Goal: Task Accomplishment & Management: Manage account settings

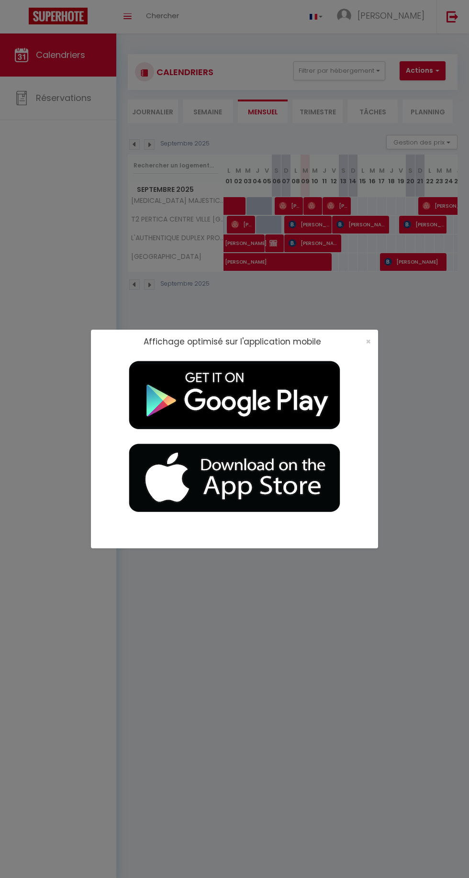
select select
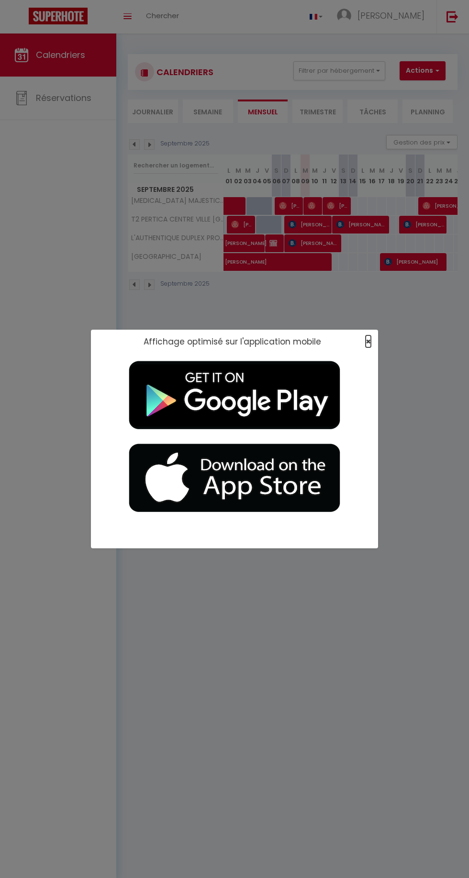
click at [368, 341] on span "×" at bounding box center [367, 341] width 5 height 12
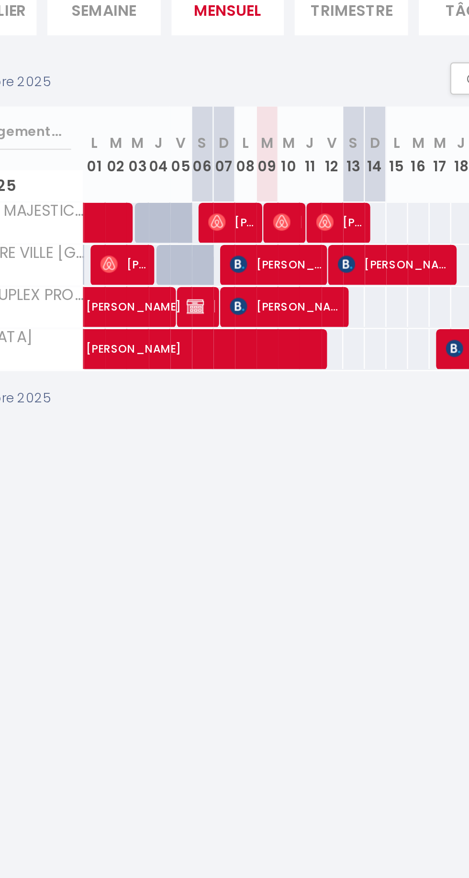
scroll to position [0, 26]
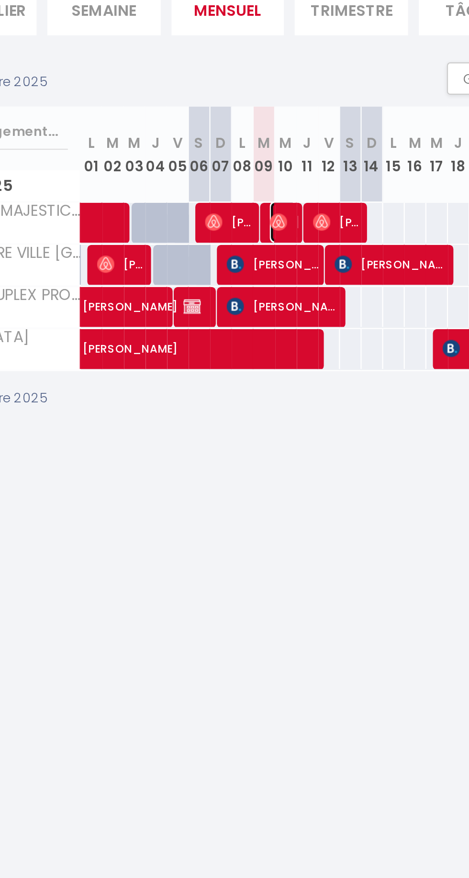
click at [286, 203] on img at bounding box center [285, 206] width 8 height 8
select select "OK"
select select "0"
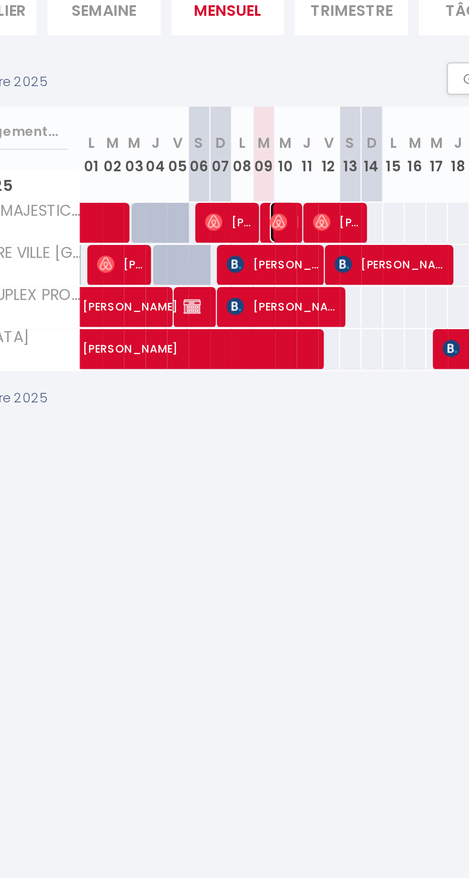
select select "1"
select select
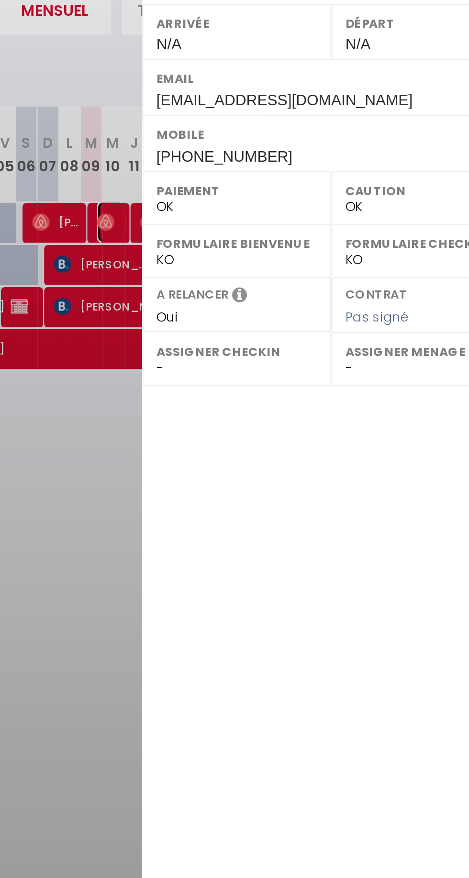
scroll to position [0, 0]
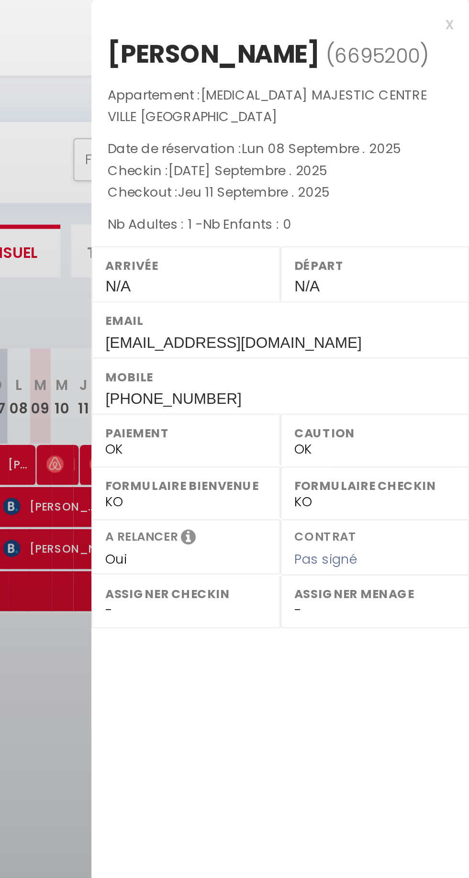
click at [460, 10] on div "x" at bounding box center [381, 10] width 160 height 11
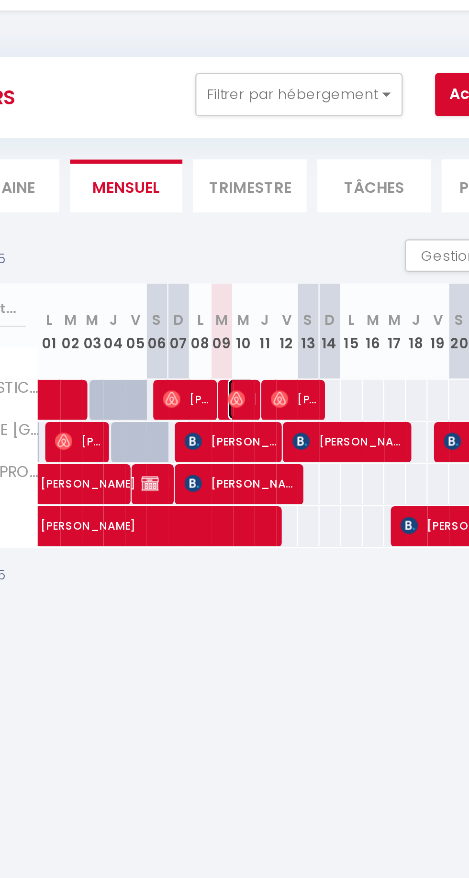
click at [308, 204] on img at bounding box center [312, 206] width 8 height 8
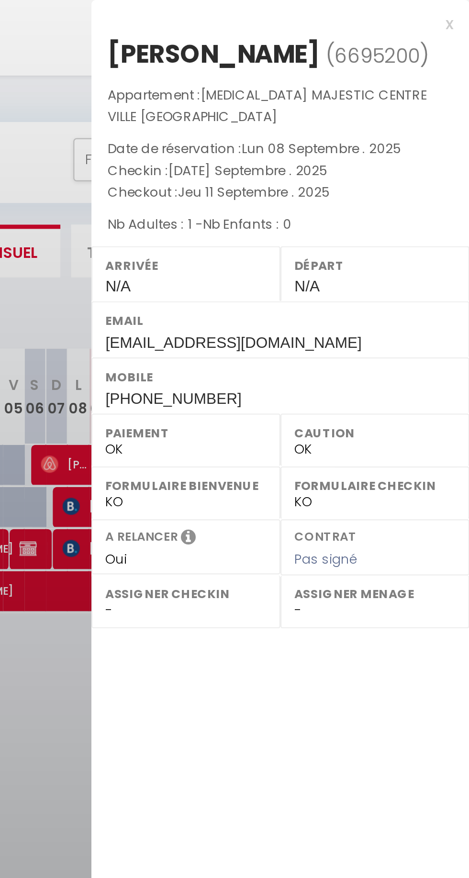
click at [461, 11] on div "x" at bounding box center [381, 10] width 160 height 11
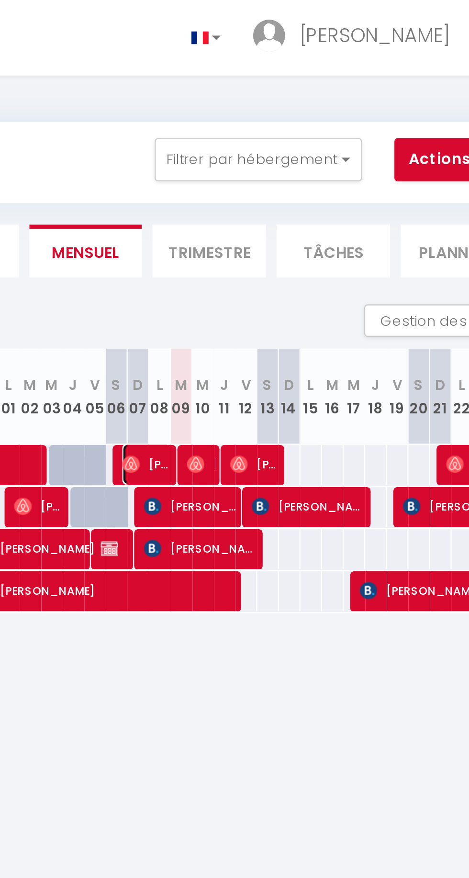
click at [290, 205] on span "[PERSON_NAME]" at bounding box center [290, 206] width 22 height 18
select select "51075"
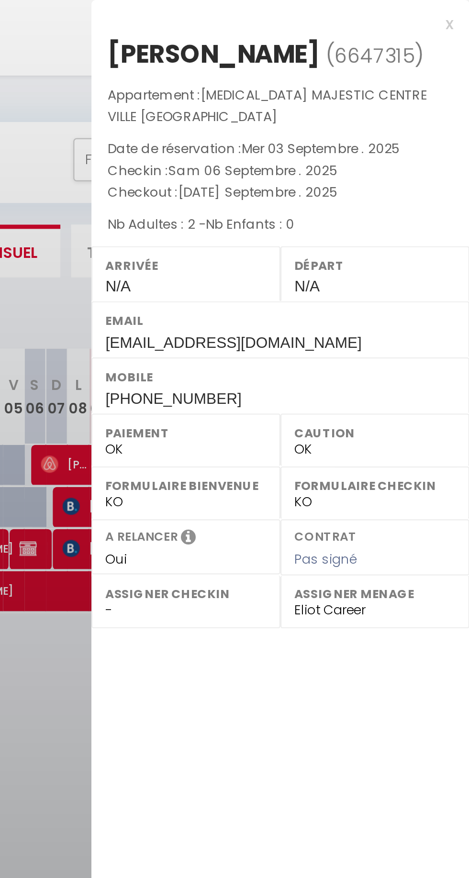
click at [460, 8] on div "x" at bounding box center [381, 10] width 160 height 11
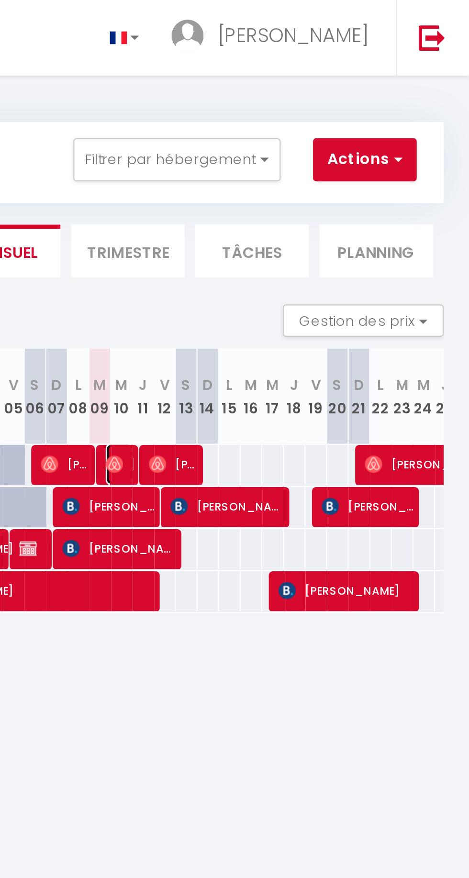
click at [313, 203] on img at bounding box center [312, 206] width 8 height 8
select select
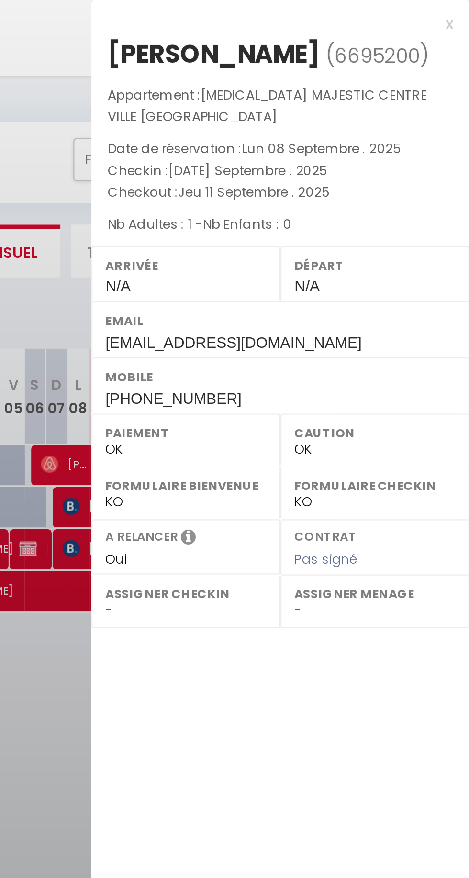
click at [461, 7] on div "x" at bounding box center [381, 10] width 160 height 11
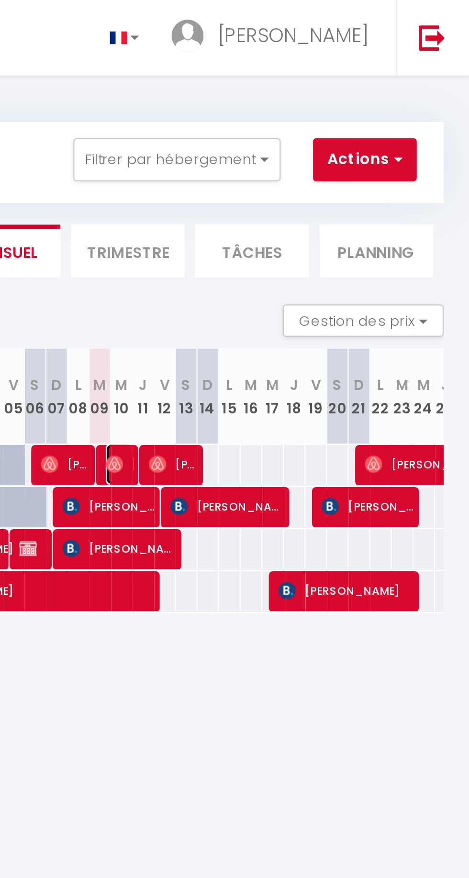
click at [312, 210] on span "[PERSON_NAME]" at bounding box center [314, 206] width 13 height 18
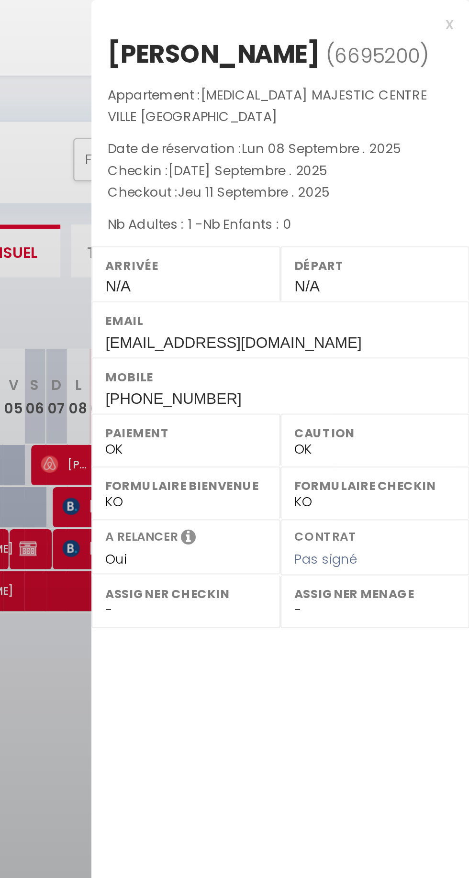
click at [455, 6] on div "x" at bounding box center [381, 10] width 160 height 11
